Goal: Obtain resource: Download file/media

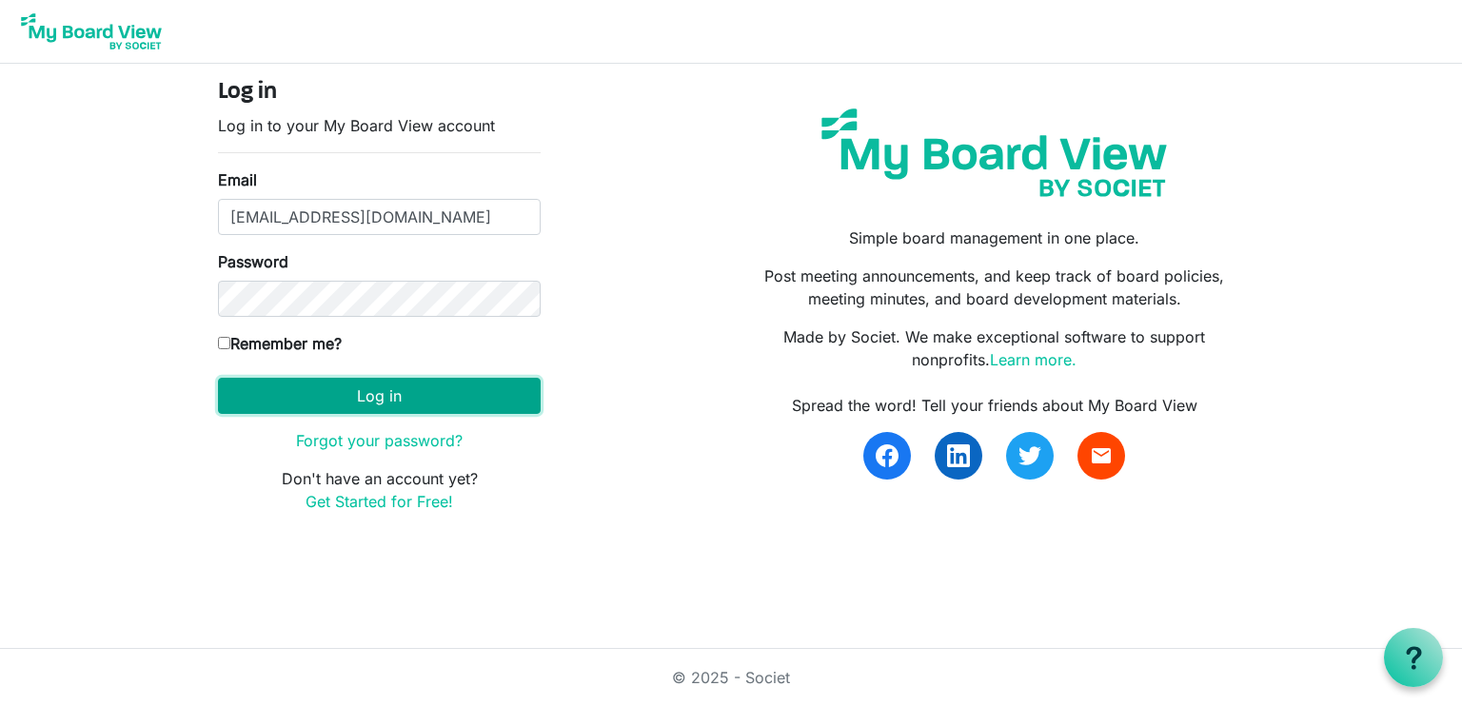
drag, startPoint x: 404, startPoint y: 391, endPoint x: 406, endPoint y: 378, distance: 13.5
click at [405, 391] on button "Log in" at bounding box center [379, 396] width 323 height 36
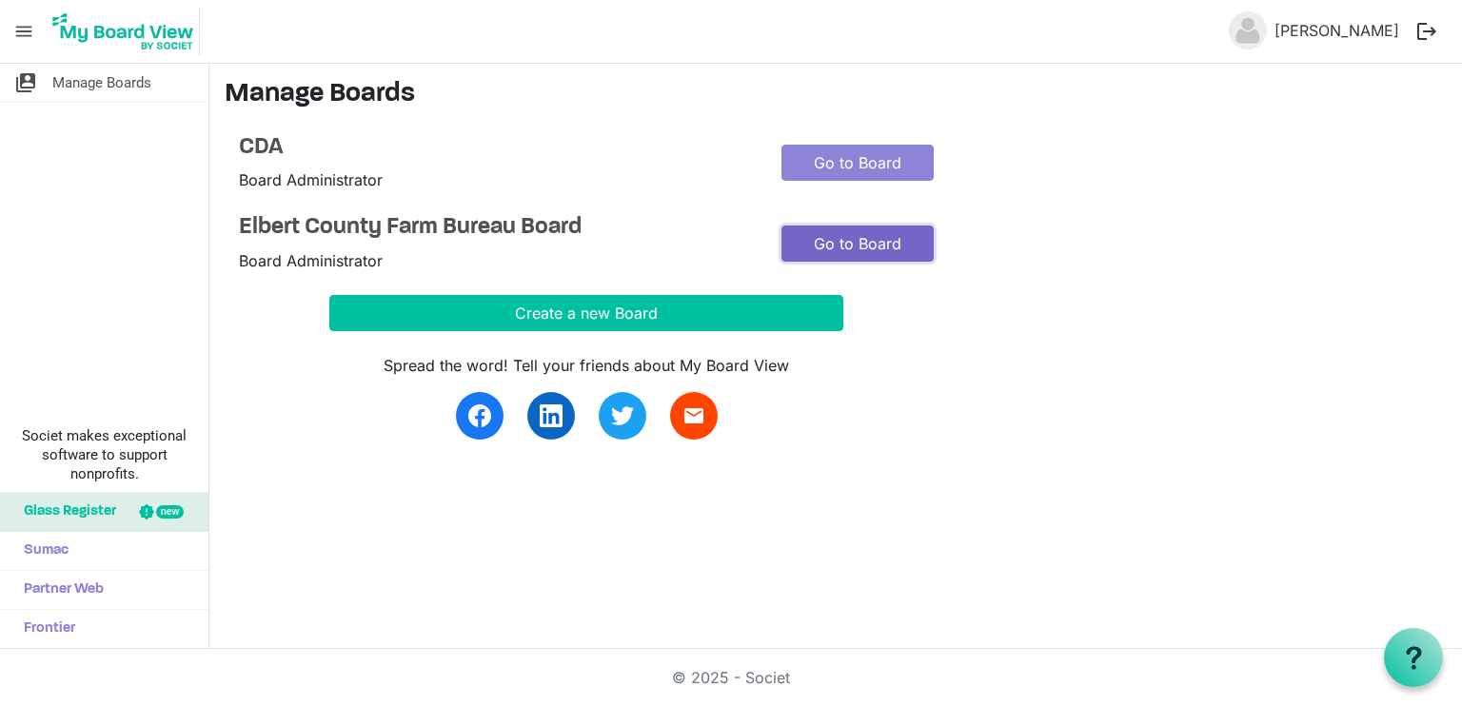
click at [898, 243] on link "Go to Board" at bounding box center [858, 244] width 152 height 36
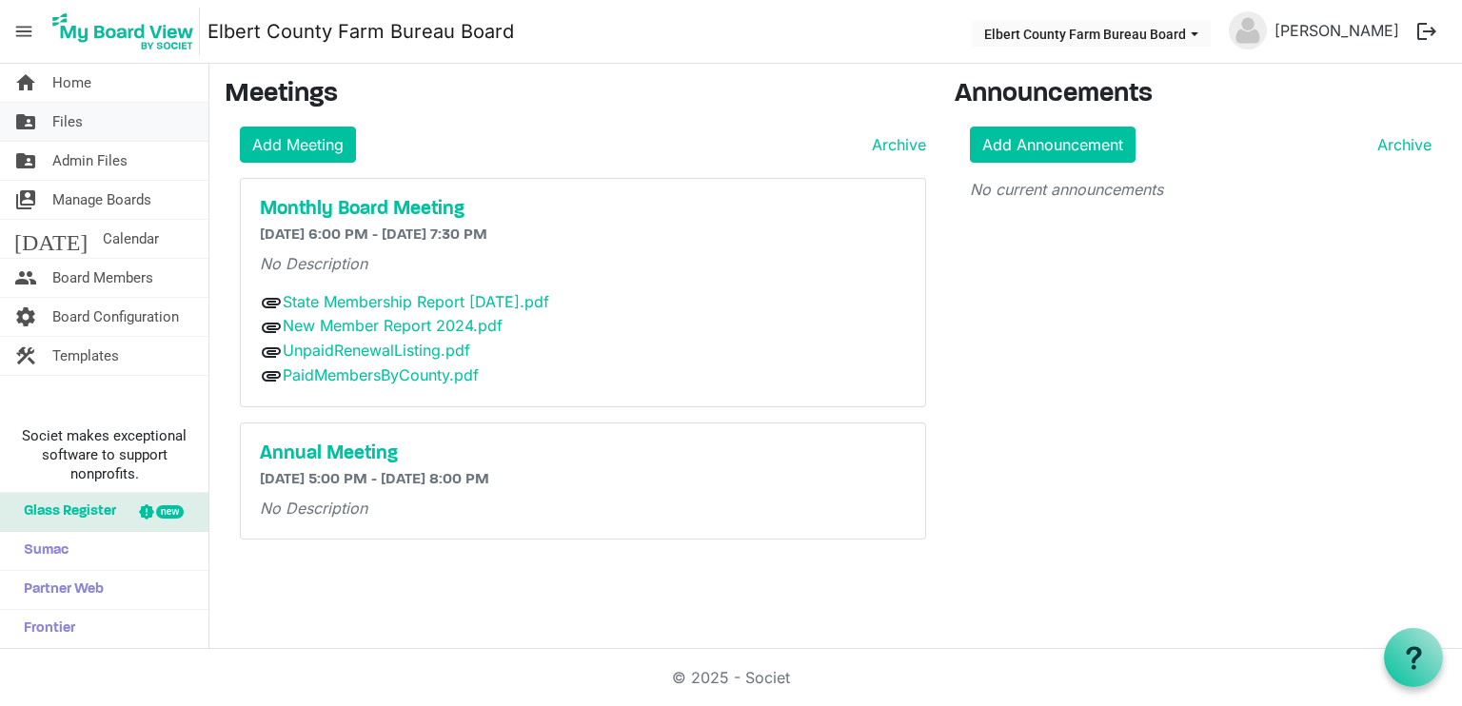
click at [69, 118] on span "Files" at bounding box center [67, 122] width 30 height 38
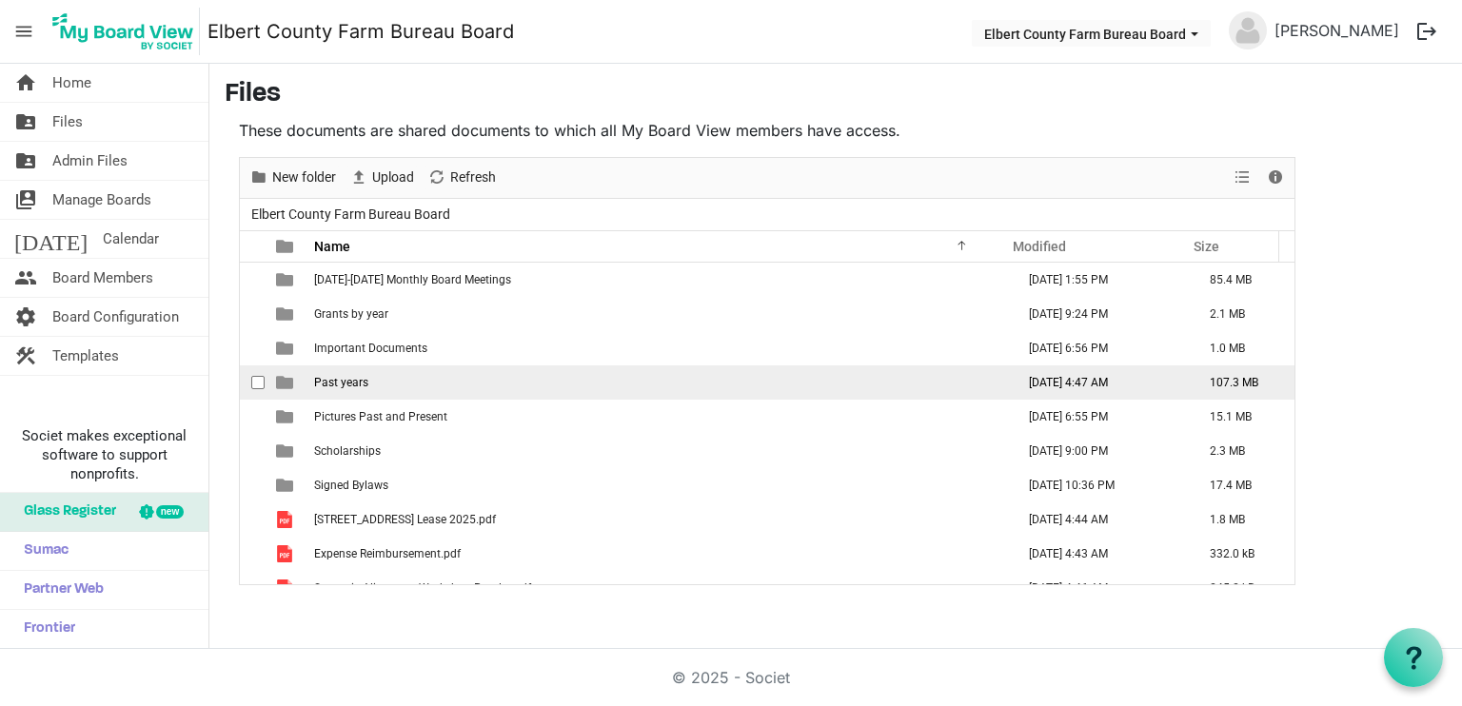
click at [400, 384] on td "Past years" at bounding box center [658, 383] width 701 height 34
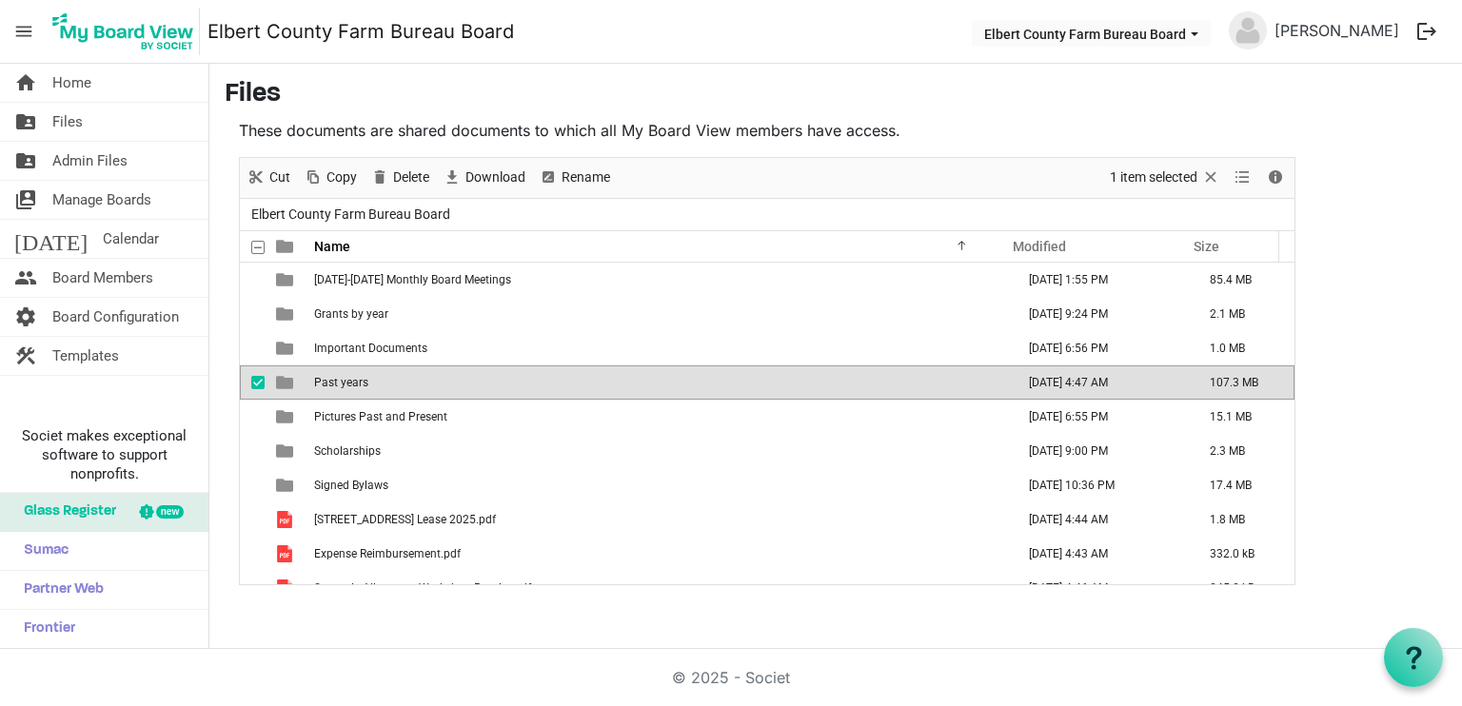
click at [400, 384] on td "Past years" at bounding box center [658, 383] width 701 height 34
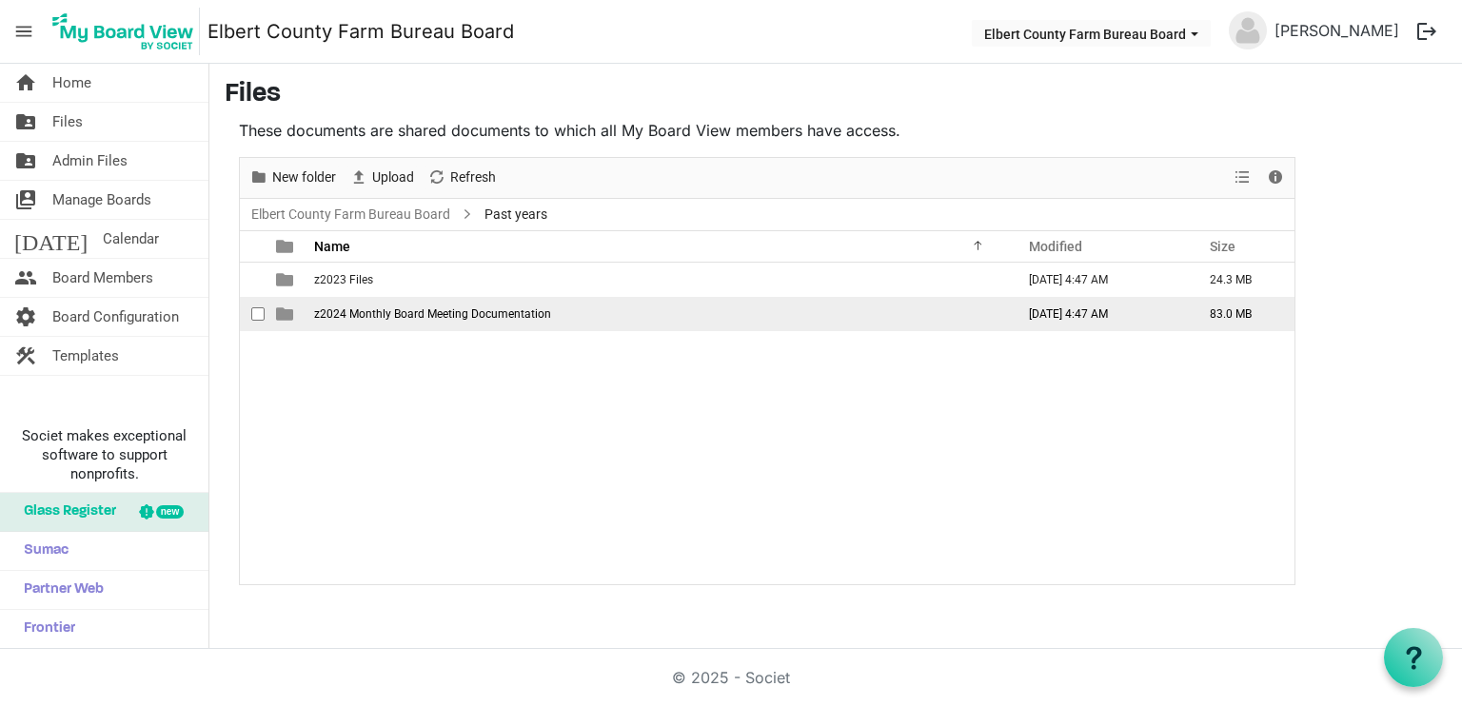
click at [427, 321] on td "z2024 Monthly Board Meeting Documentation" at bounding box center [658, 314] width 701 height 34
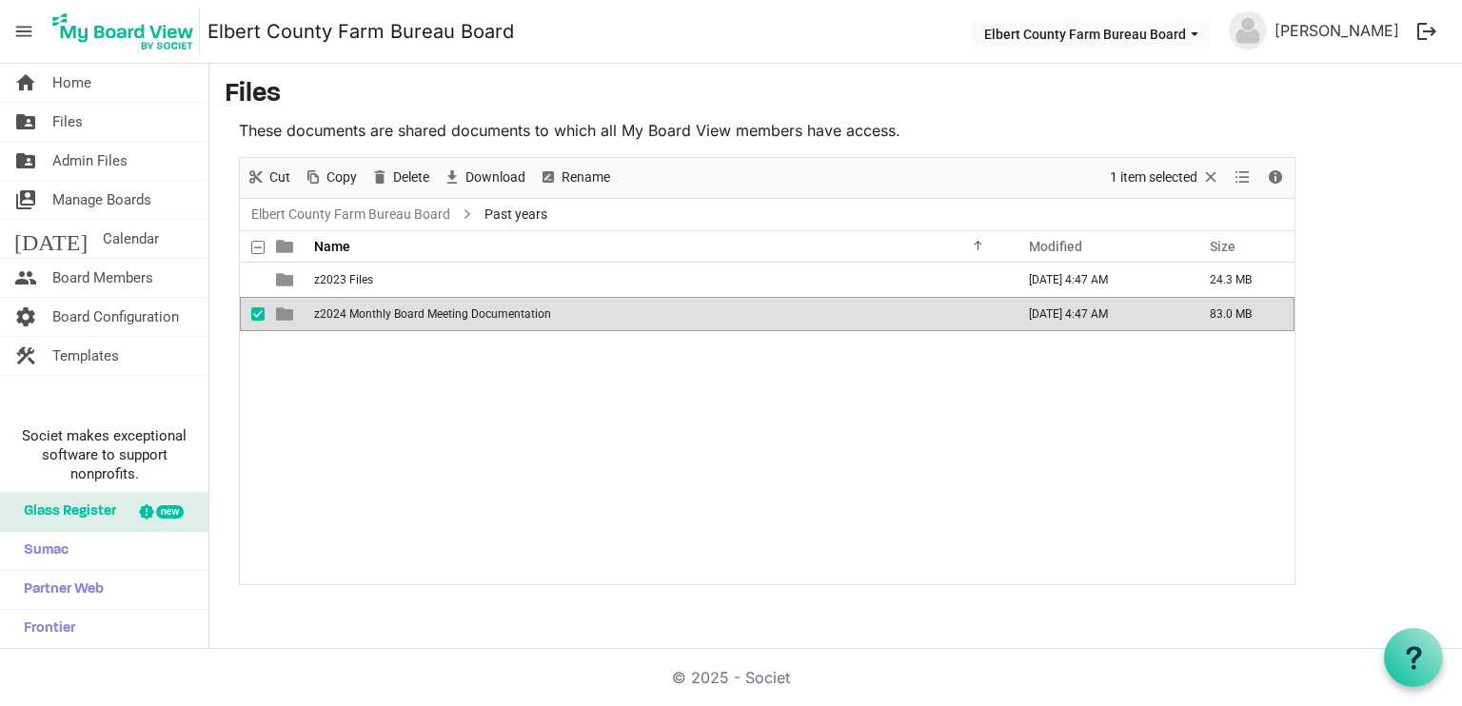
click at [427, 321] on td "z2024 Monthly Board Meeting Documentation" at bounding box center [658, 314] width 701 height 34
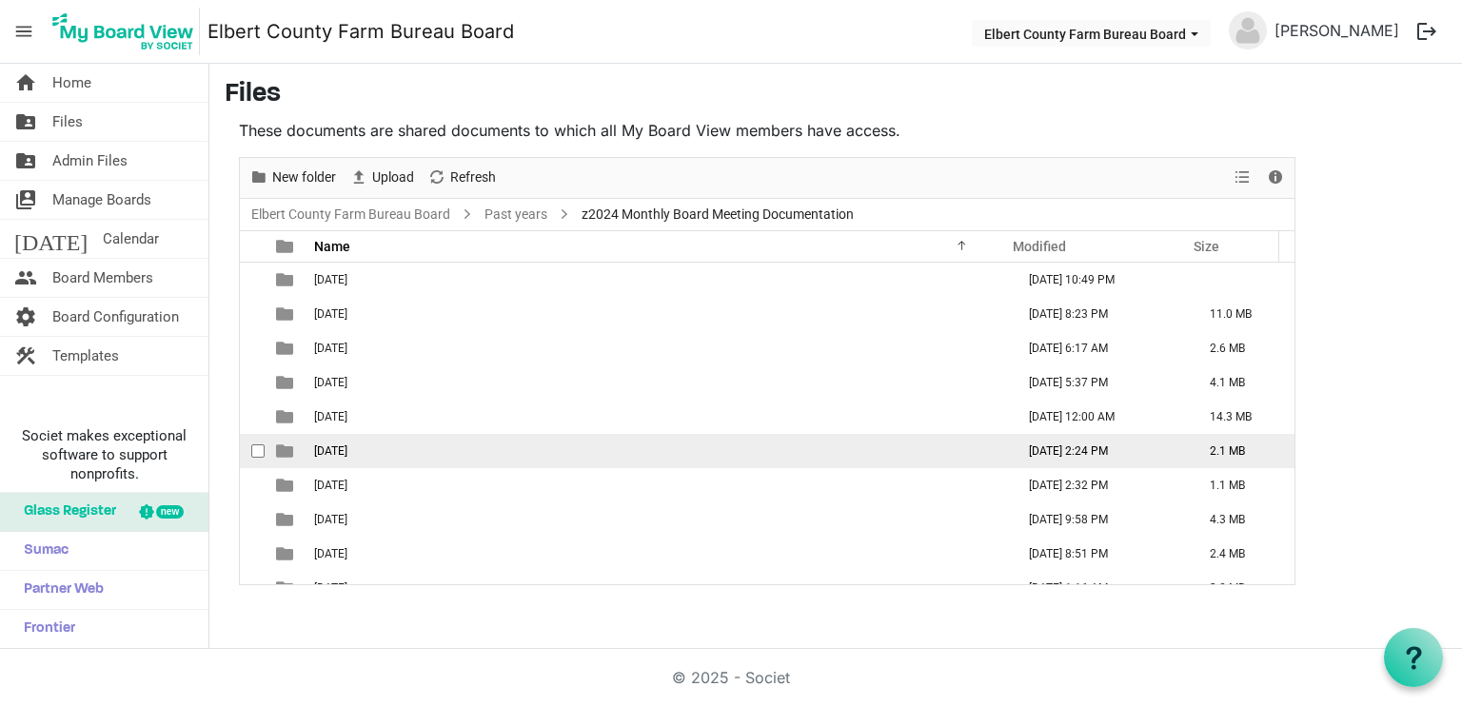
scroll to position [54, 0]
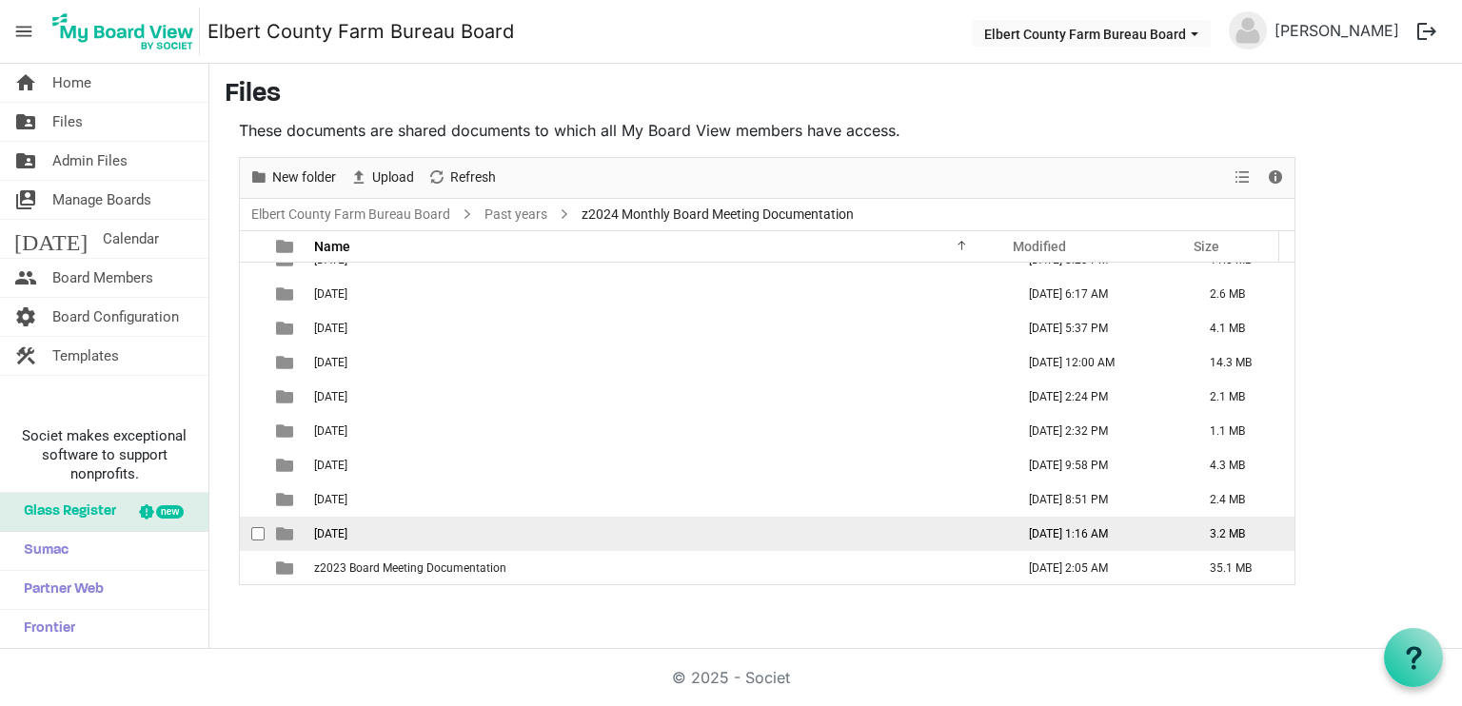
click at [453, 529] on td "9 - August 2024" at bounding box center [658, 534] width 701 height 34
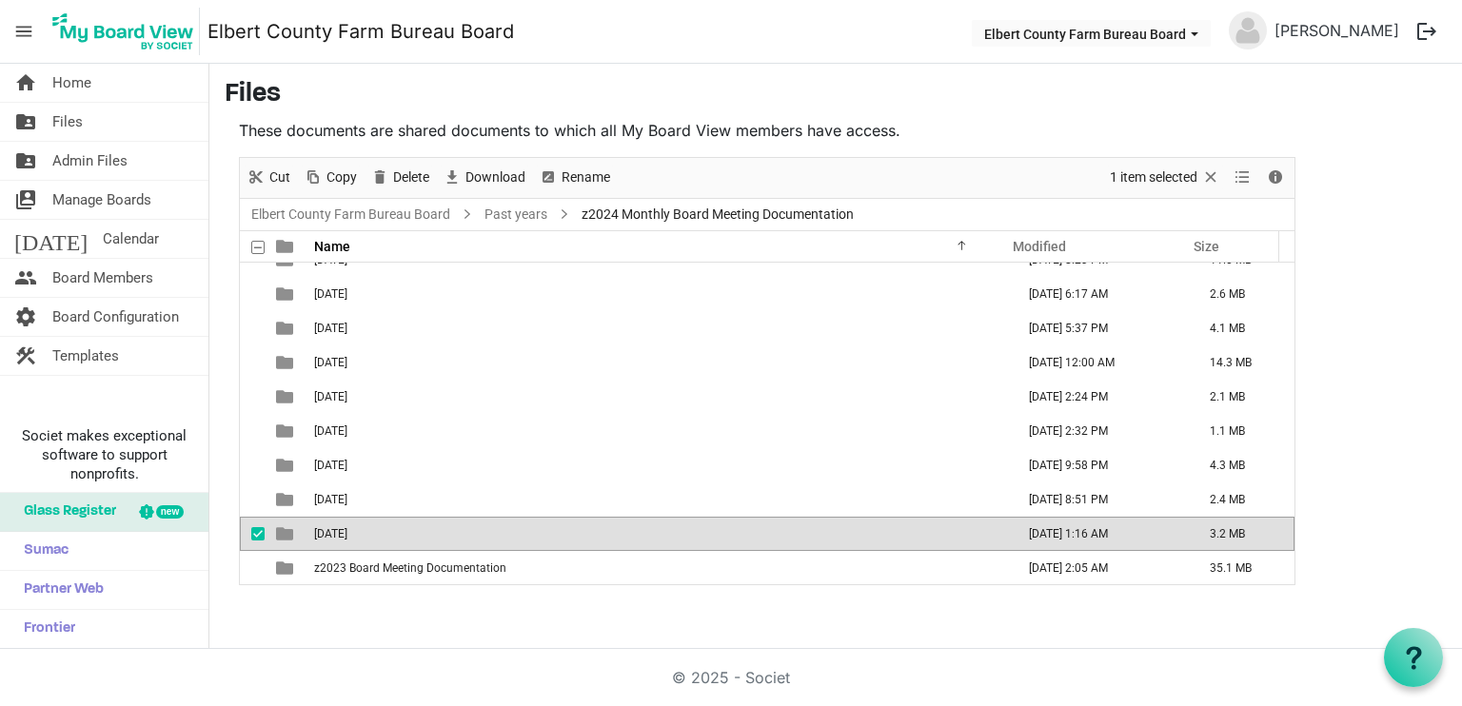
click at [453, 528] on td "9 - August 2024" at bounding box center [658, 534] width 701 height 34
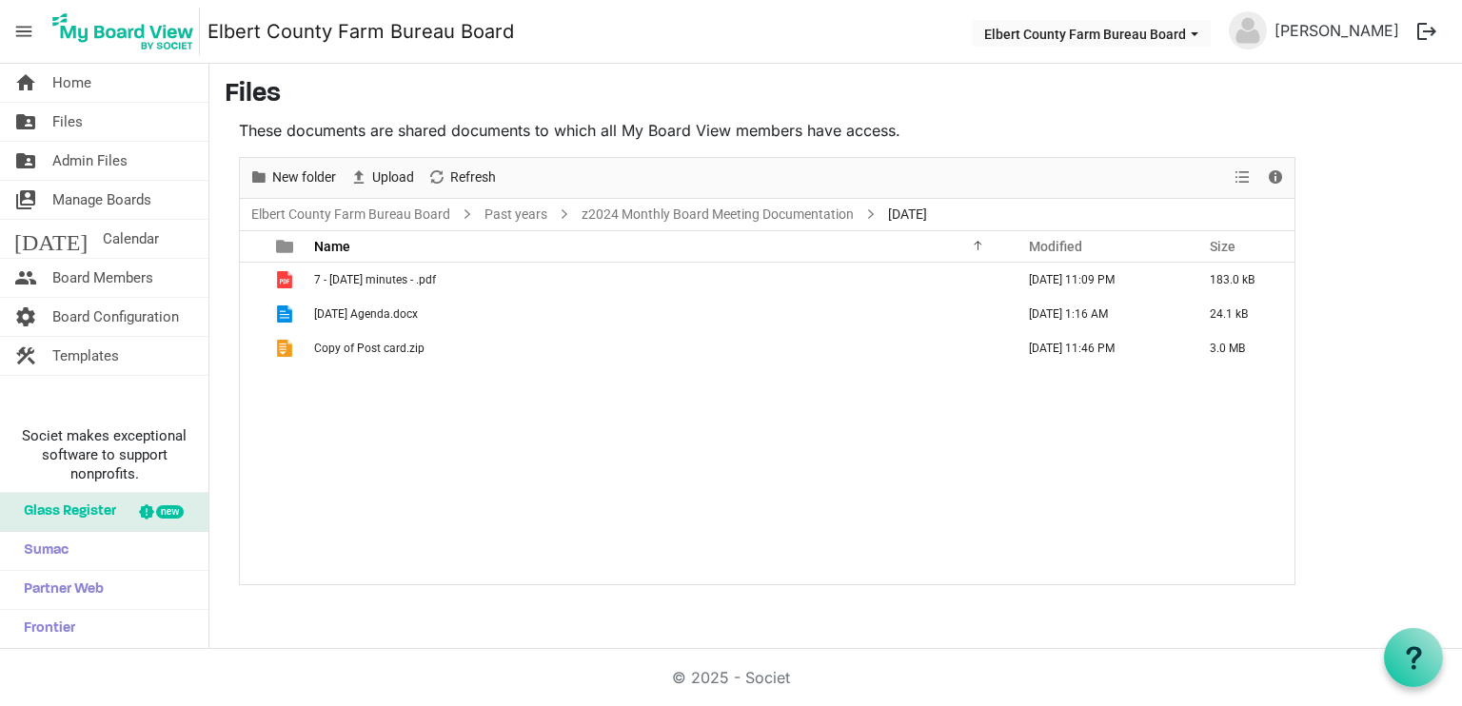
scroll to position [0, 0]
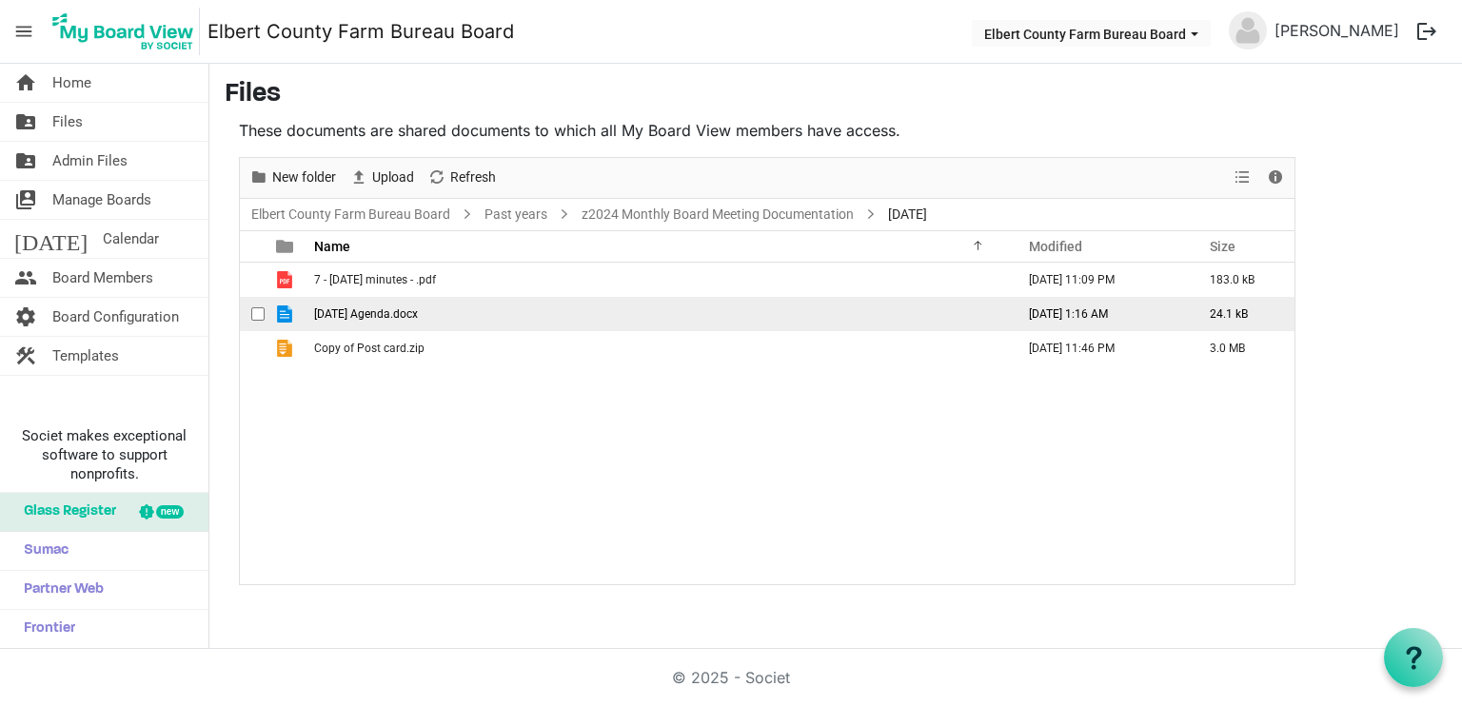
click at [418, 313] on span "Aug 22 2024 Agenda.docx" at bounding box center [366, 313] width 104 height 13
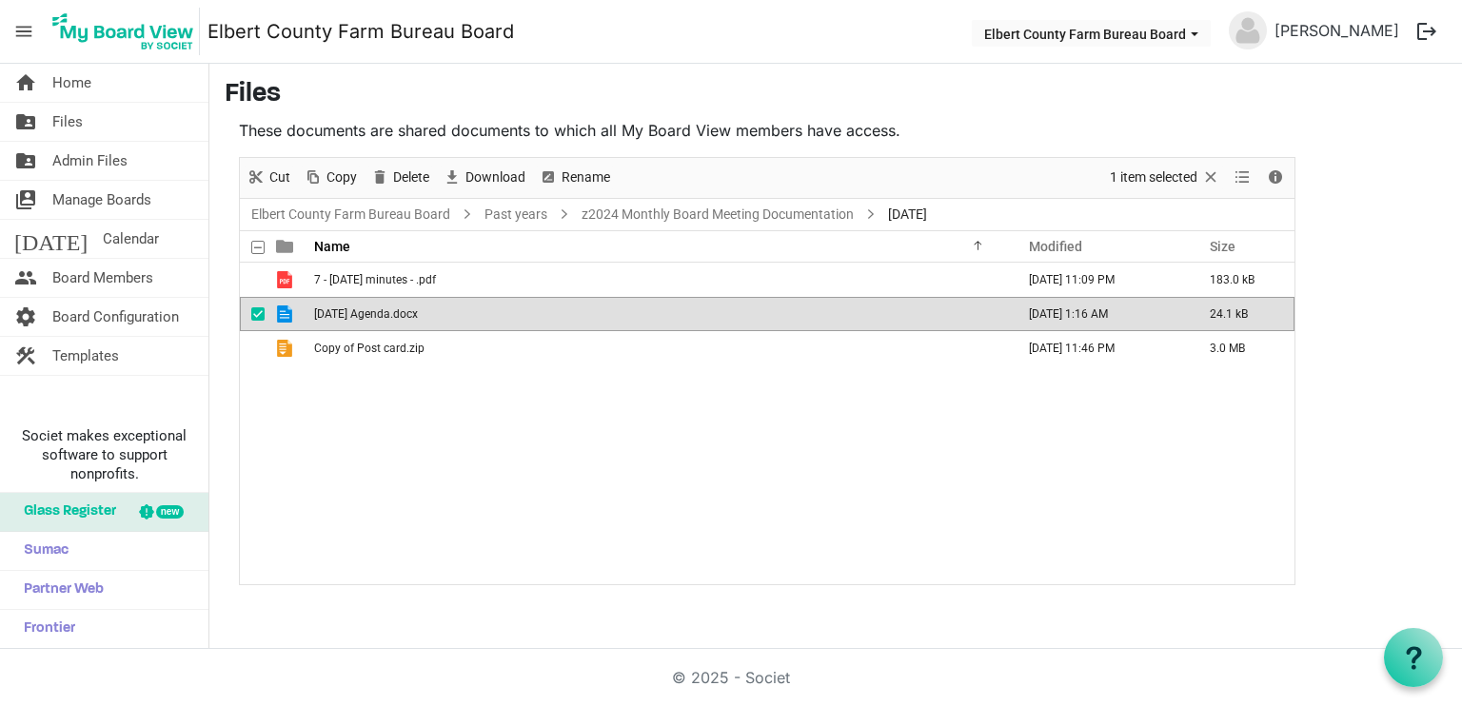
click at [418, 312] on span "Aug 22 2024 Agenda.docx" at bounding box center [366, 313] width 104 height 13
click at [703, 216] on link "z2024 Monthly Board Meeting Documentation" at bounding box center [718, 215] width 280 height 24
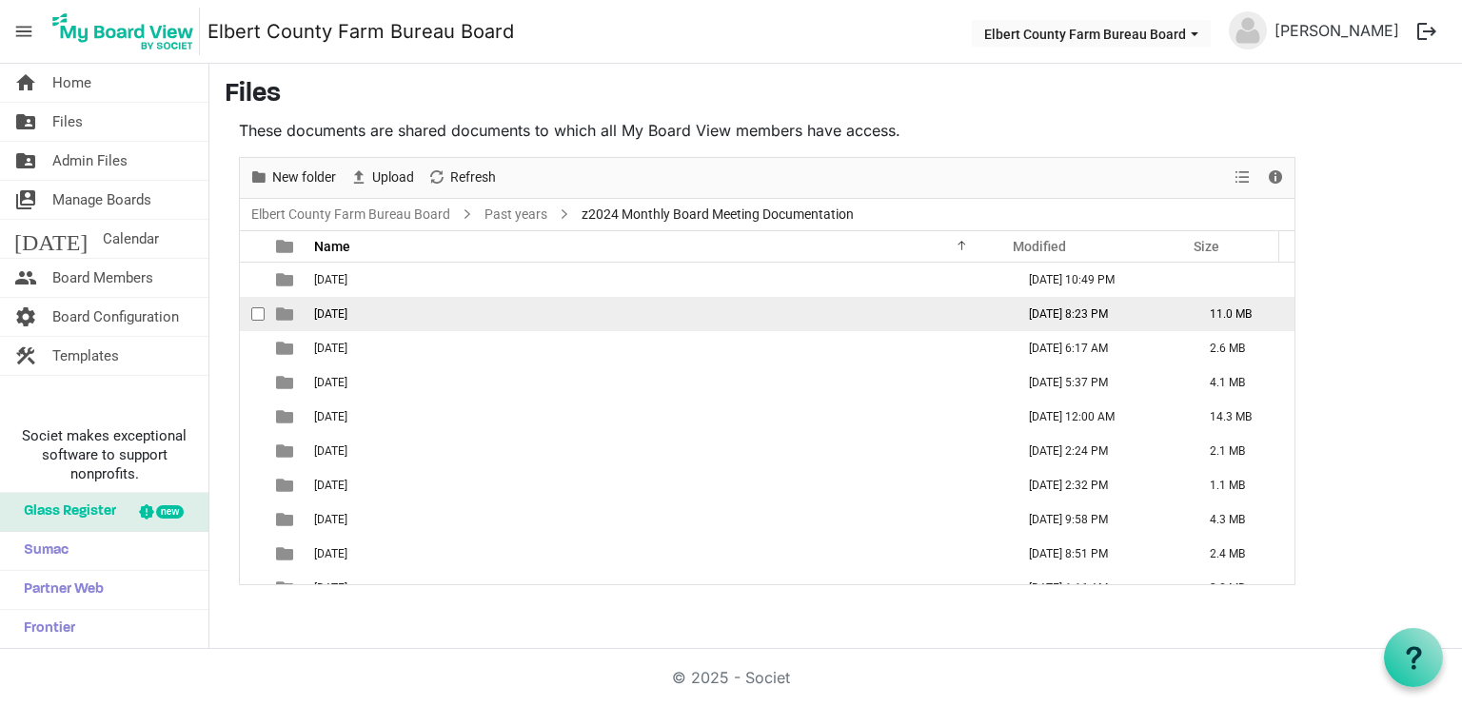
click at [347, 318] on span "11-October 2024" at bounding box center [330, 313] width 33 height 13
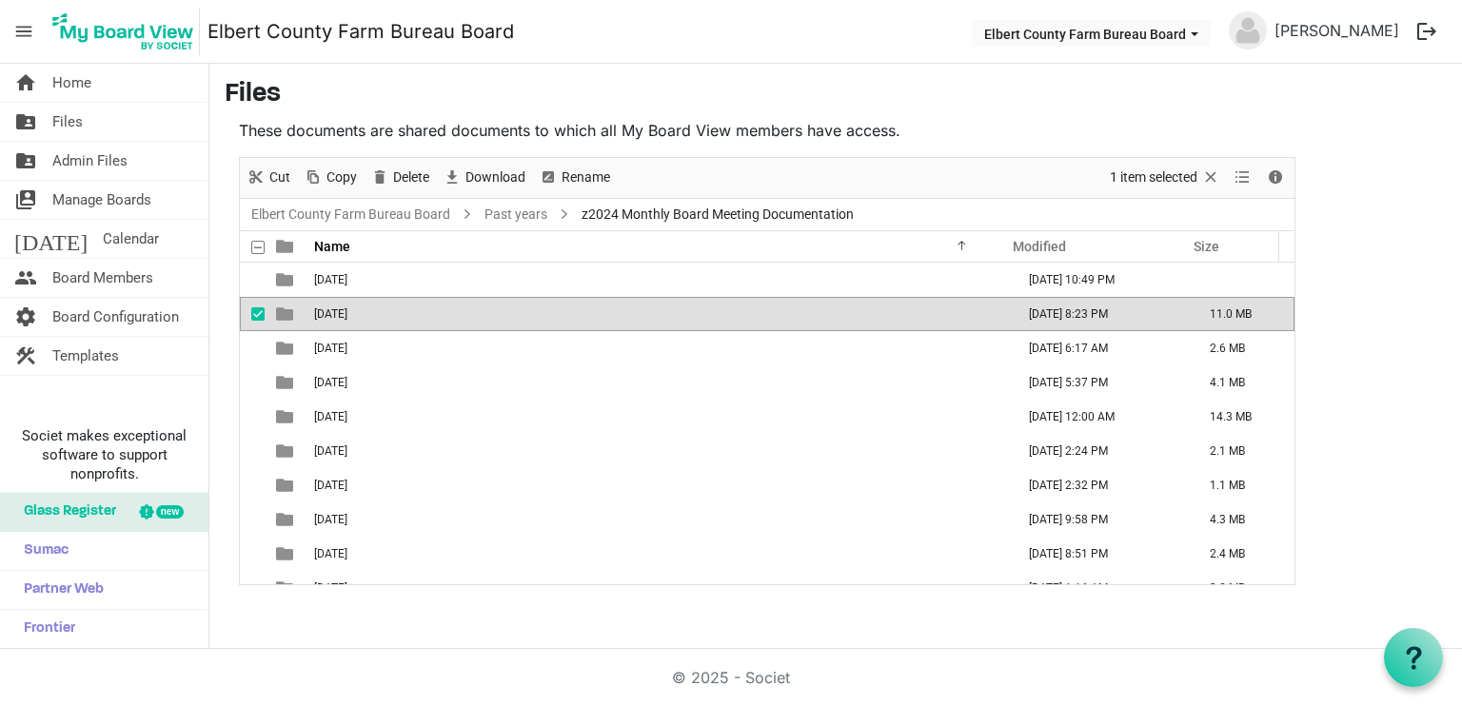
click at [347, 318] on span "11-October 2024" at bounding box center [330, 313] width 33 height 13
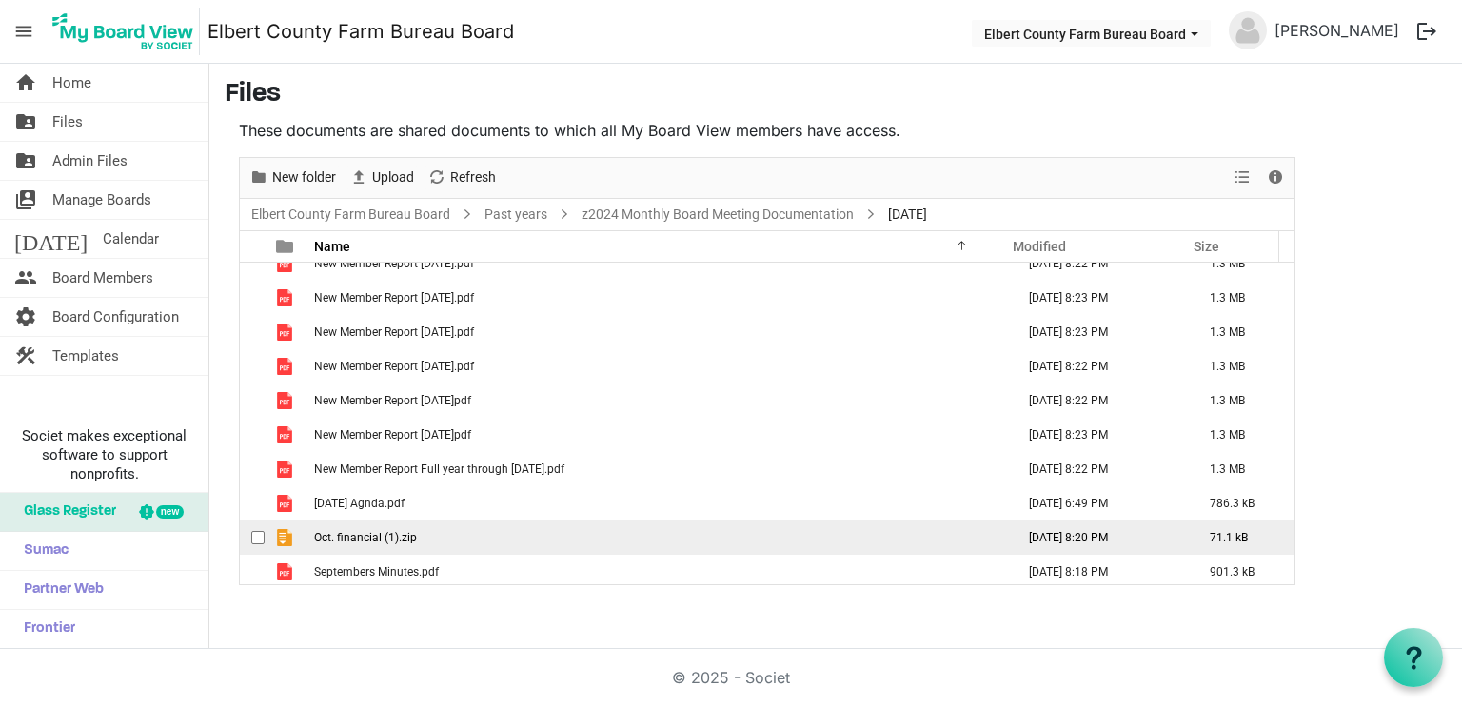
scroll to position [20, 0]
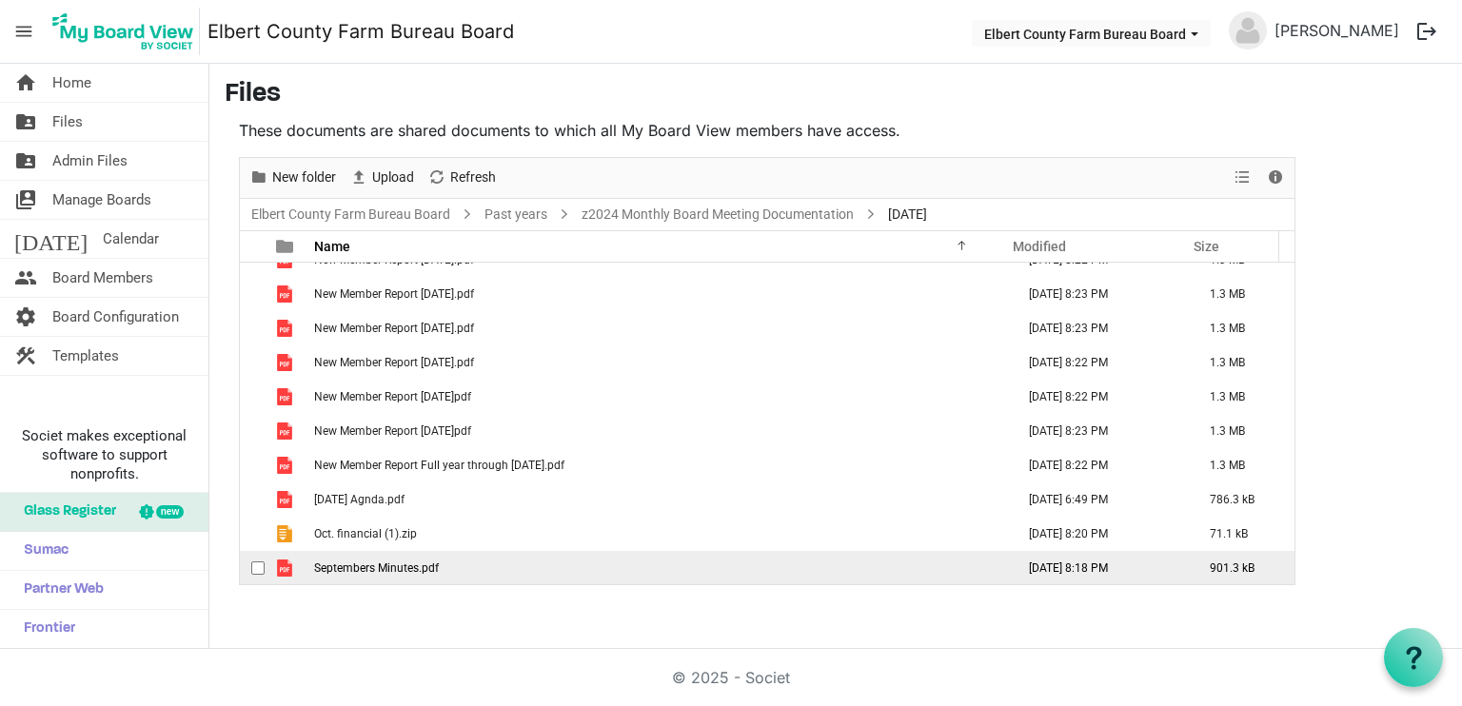
click at [348, 568] on span "Septembers Minutes.pdf" at bounding box center [376, 568] width 125 height 13
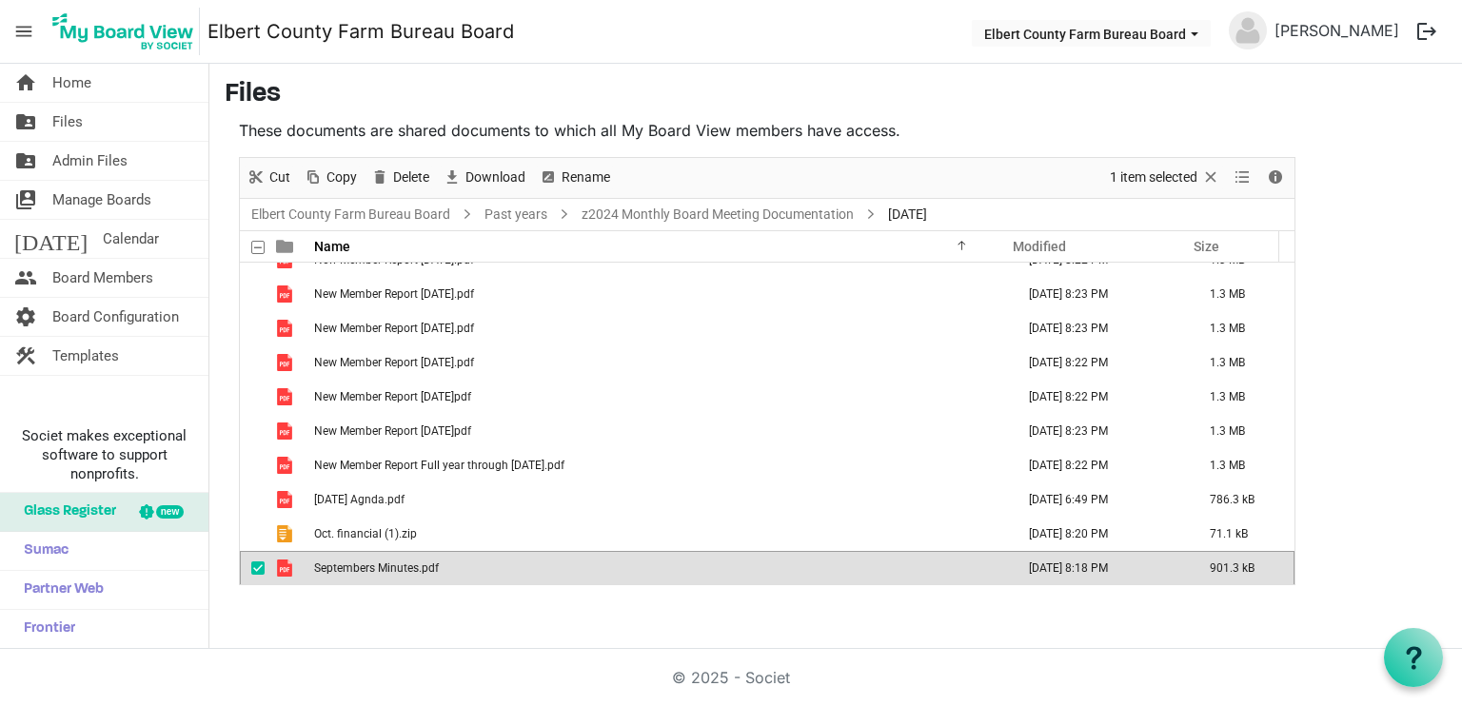
click at [348, 568] on span "Septembers Minutes.pdf" at bounding box center [376, 568] width 125 height 13
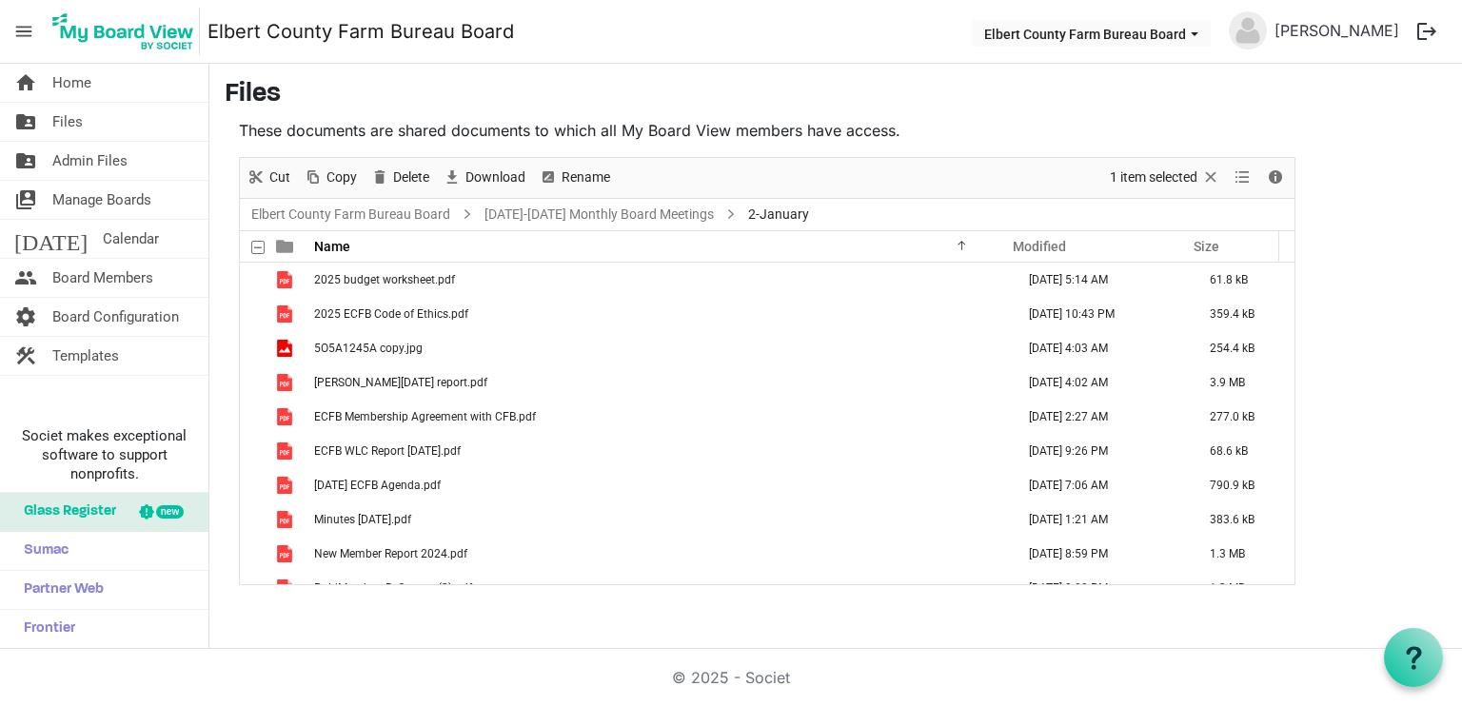
scroll to position [157, 0]
